Goal: Task Accomplishment & Management: Manage account settings

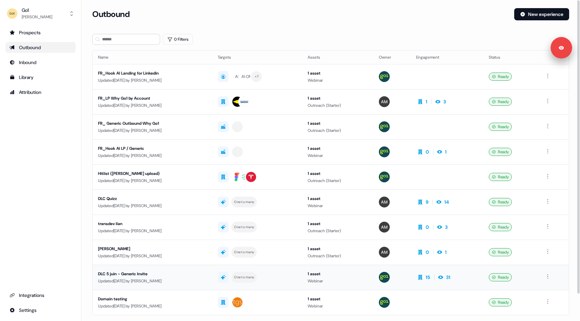
click at [207, 274] on div "DLC 5 juin - Generic Invite" at bounding box center [152, 274] width 109 height 7
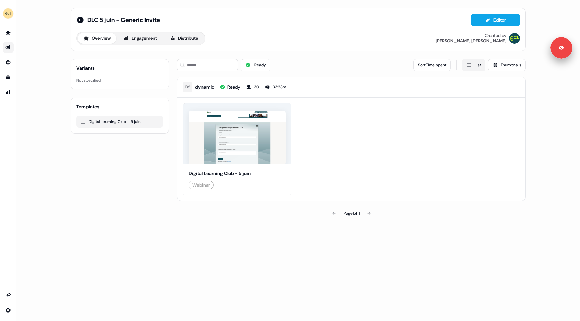
click at [472, 70] on button "List" at bounding box center [473, 65] width 23 height 12
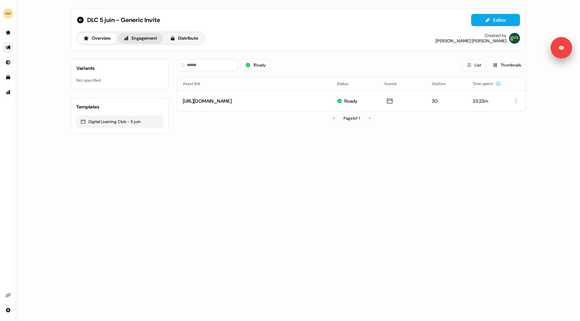
click at [134, 36] on button "Engagement" at bounding box center [140, 38] width 45 height 11
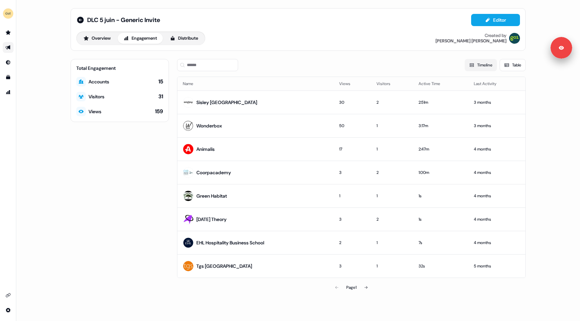
click at [478, 66] on button "Timeline" at bounding box center [481, 65] width 32 height 12
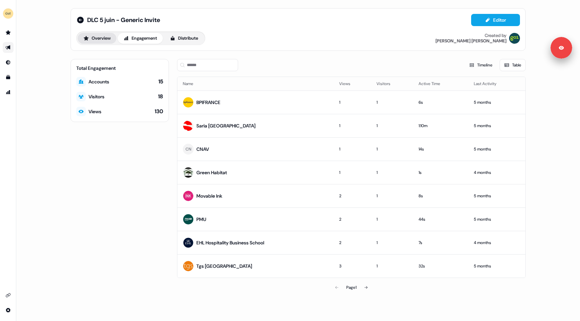
click at [95, 40] on button "Overview" at bounding box center [97, 38] width 39 height 11
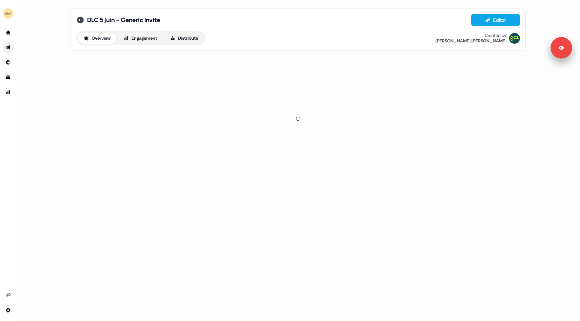
click at [77, 20] on icon at bounding box center [80, 20] width 8 height 8
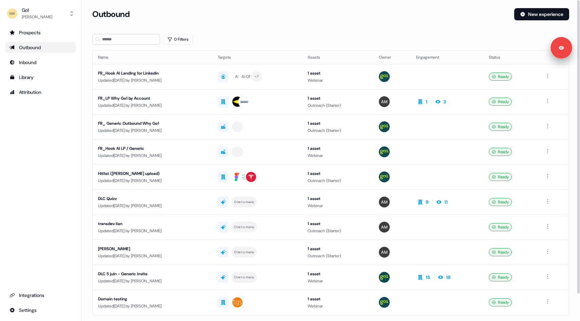
click at [137, 62] on th "Name" at bounding box center [153, 58] width 120 height 14
click at [207, 228] on div "Updated [DATE] by [PERSON_NAME]" at bounding box center [152, 231] width 109 height 7
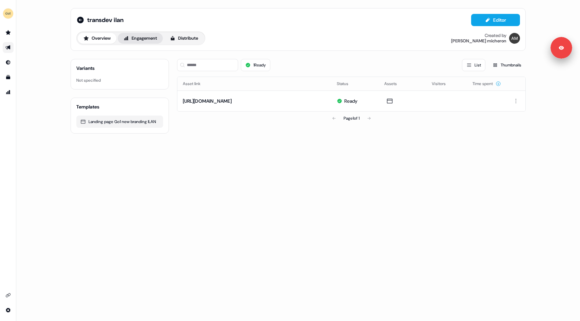
click at [152, 42] on button "Engagement" at bounding box center [140, 38] width 45 height 11
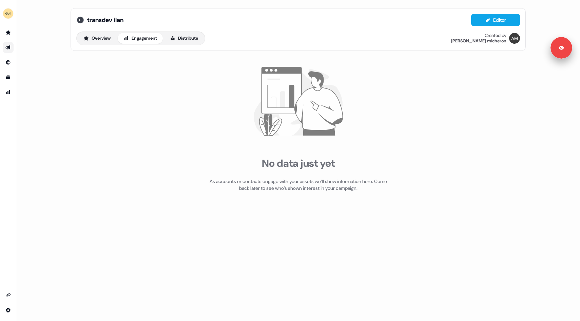
click at [79, 20] on icon at bounding box center [80, 20] width 8 height 8
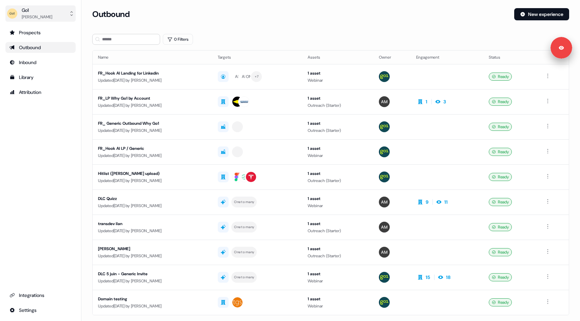
click at [74, 14] on icon "side nav menu" at bounding box center [71, 13] width 5 height 5
click at [44, 56] on div "Logout" at bounding box center [40, 56] width 64 height 12
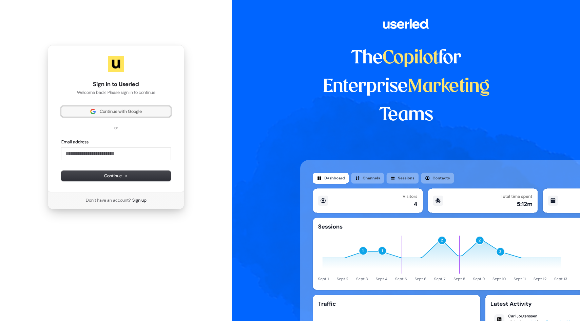
click at [104, 114] on span "Continue with Google" at bounding box center [121, 112] width 42 height 6
